Goal: Contribute content

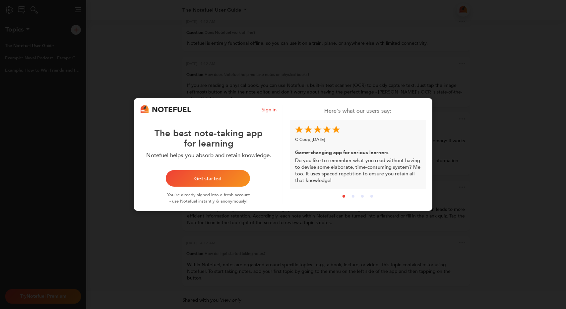
click at [232, 181] on button "Get started" at bounding box center [208, 178] width 84 height 17
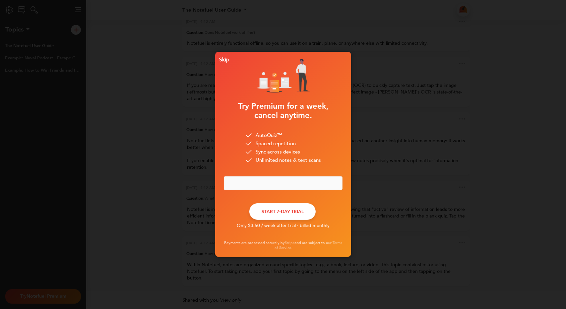
click at [228, 63] on button "Skip" at bounding box center [223, 60] width 12 height 12
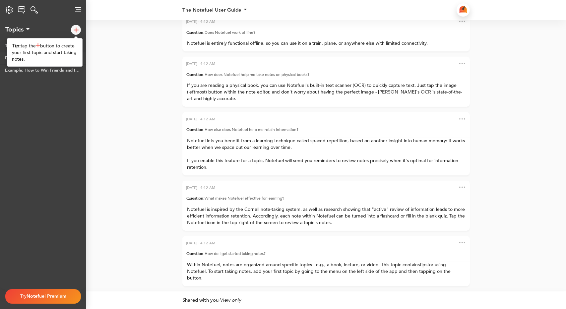
click at [75, 35] on div at bounding box center [78, 30] width 15 height 20
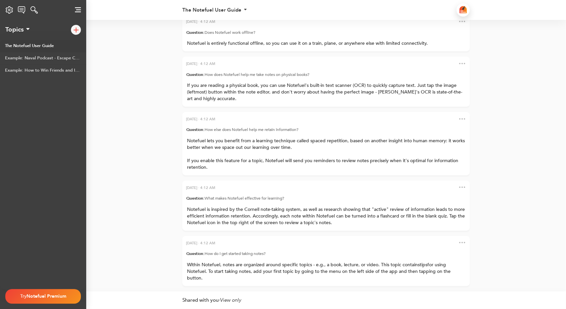
click at [77, 30] on img at bounding box center [76, 29] width 5 height 5
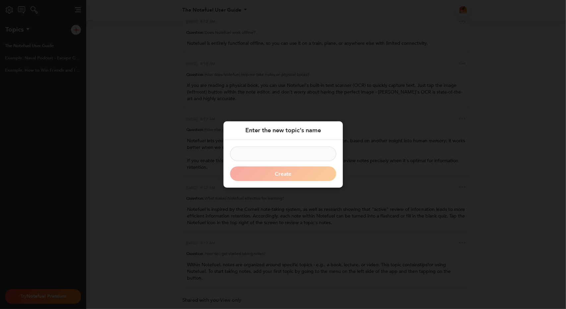
click at [317, 180] on form "Create" at bounding box center [283, 163] width 106 height 34
click at [310, 158] on input at bounding box center [283, 153] width 106 height 15
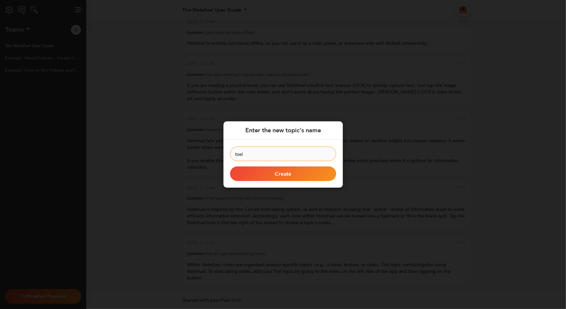
type input "toeic"
click button "Create" at bounding box center [283, 173] width 106 height 15
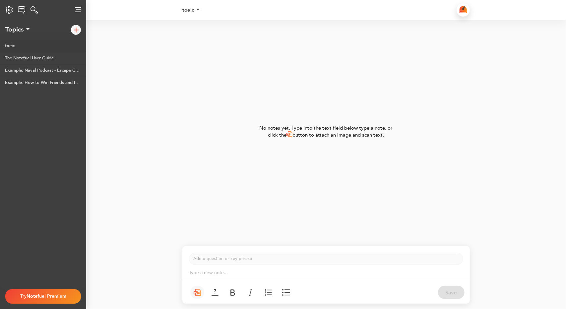
click at [199, 295] on img at bounding box center [196, 292] width 7 height 7
